Goal: Find specific page/section: Find specific page/section

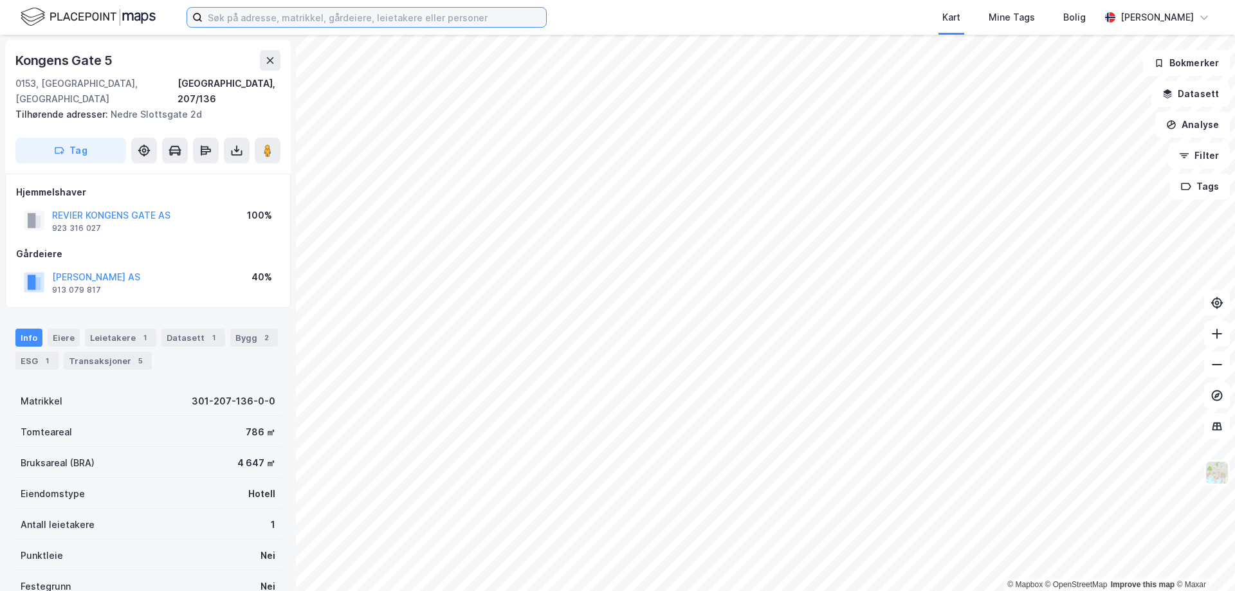
click at [440, 13] on input at bounding box center [374, 17] width 343 height 19
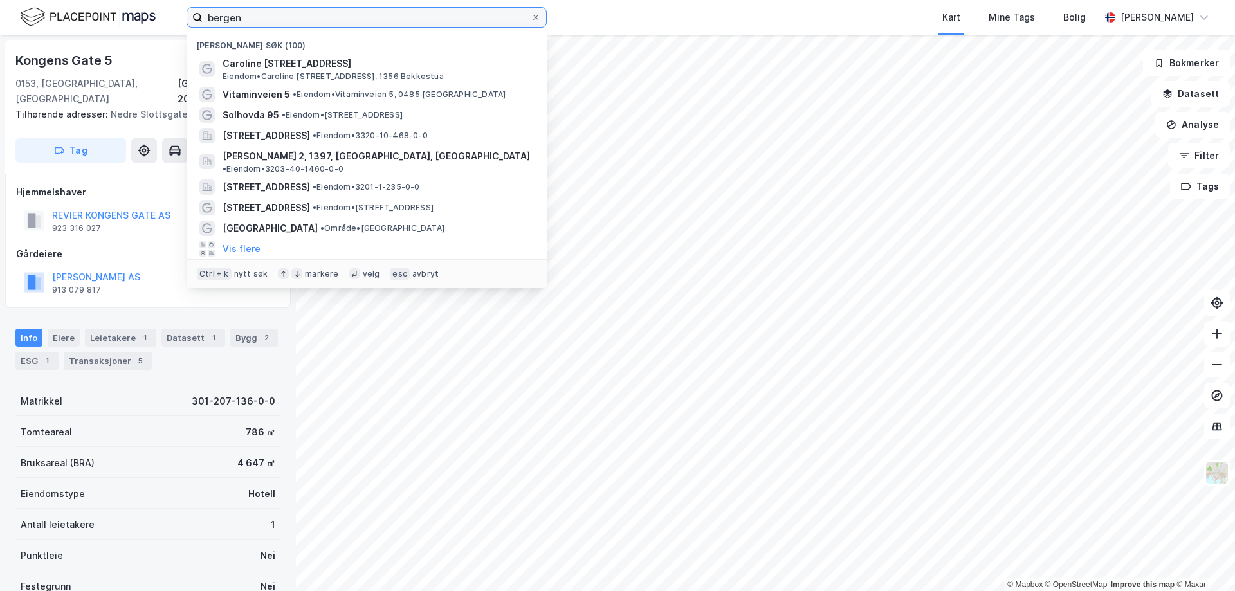
type input "bergen"
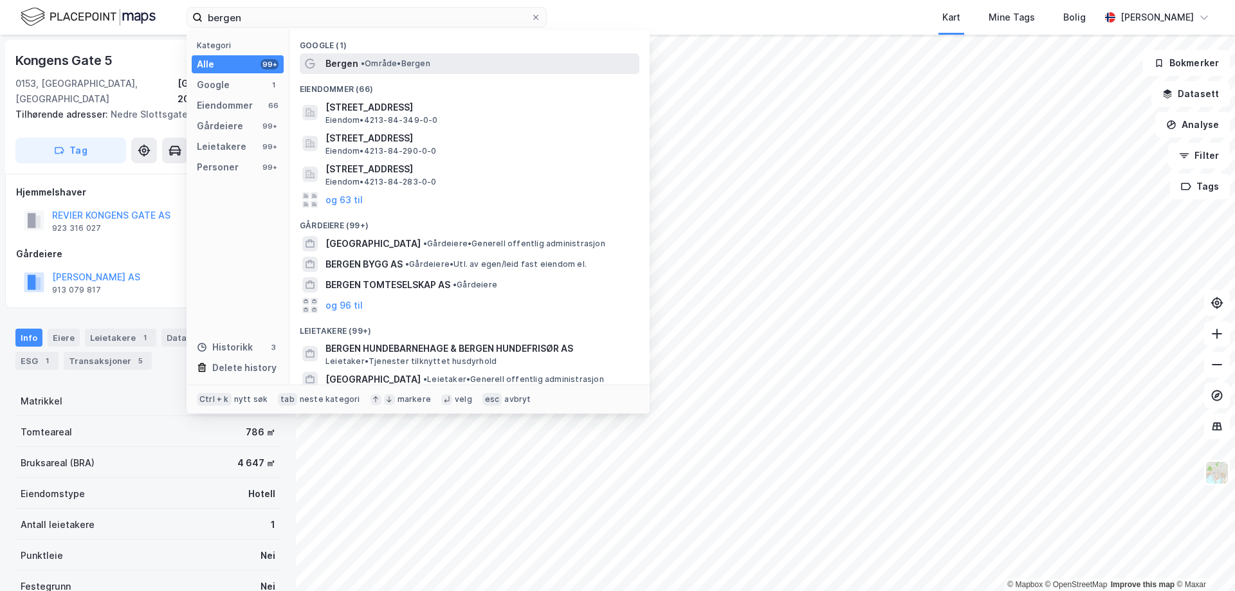
click at [361, 64] on span "•" at bounding box center [363, 64] width 4 height 10
